Goal: Transaction & Acquisition: Purchase product/service

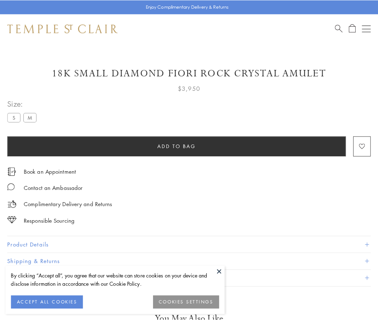
scroll to position [0, 0]
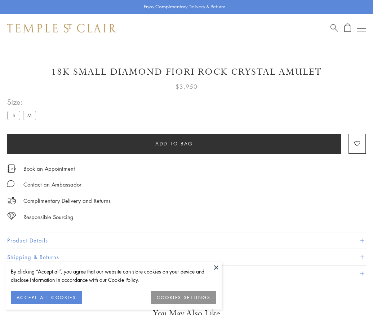
click at [174, 143] on span "Add to bag" at bounding box center [174, 143] width 38 height 8
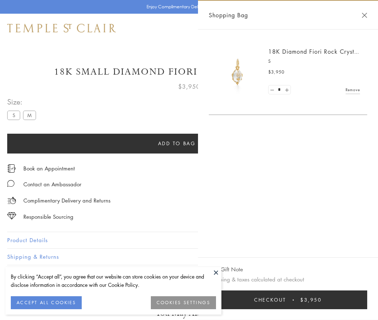
click at [287, 300] on span "Checkout" at bounding box center [270, 300] width 32 height 8
